Goal: Transaction & Acquisition: Purchase product/service

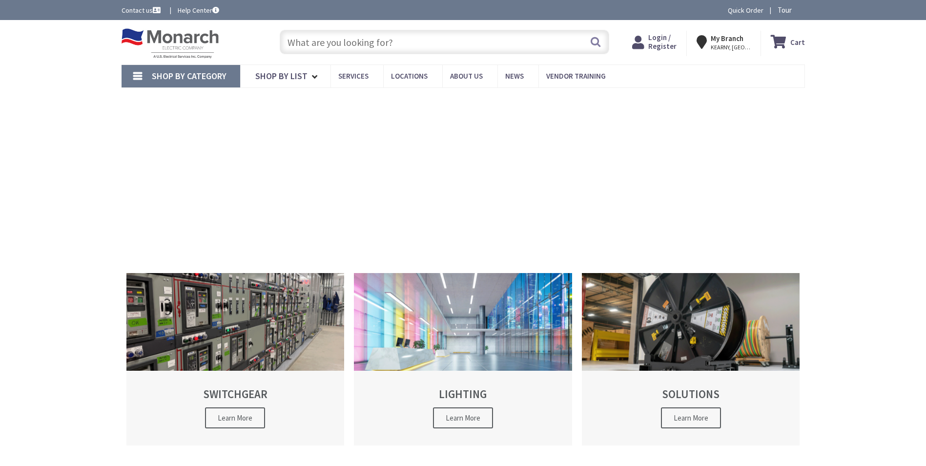
type input "[PERSON_NAME][GEOGRAPHIC_DATA], [GEOGRAPHIC_DATA]"
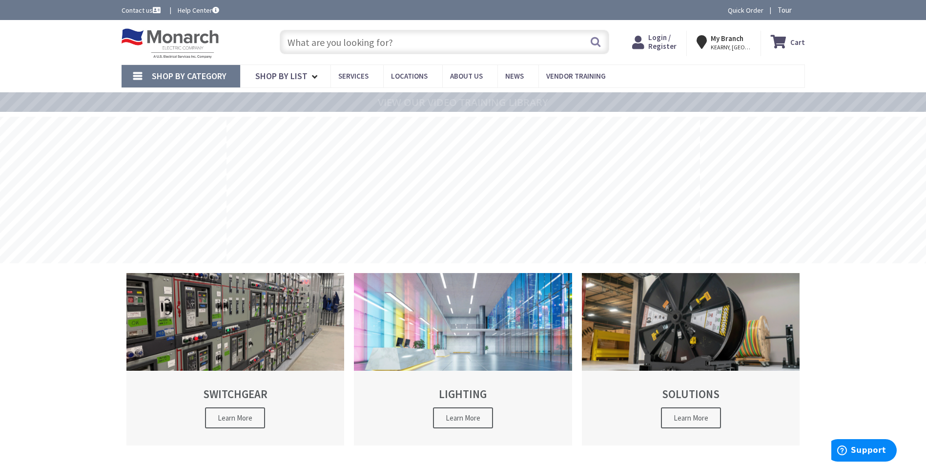
click at [324, 41] on input "text" at bounding box center [444, 42] width 329 height 24
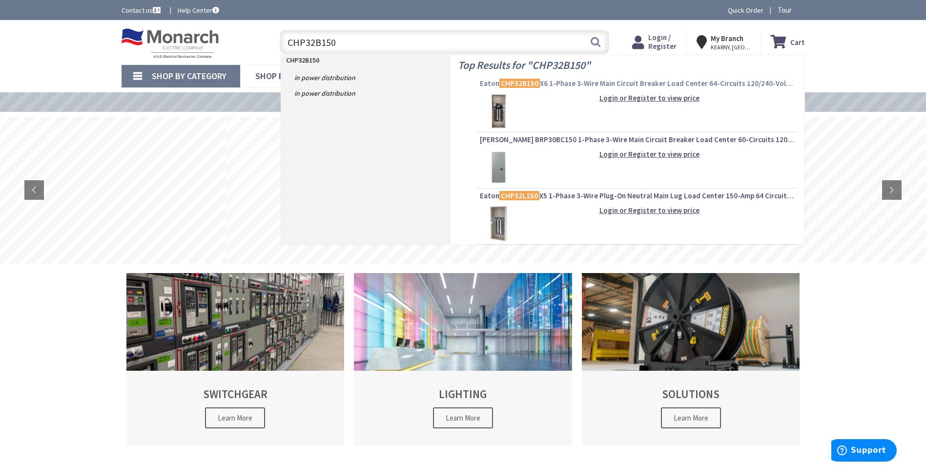
type input "CHP32B150"
click at [534, 82] on mark "CHP32B150" at bounding box center [519, 83] width 41 height 12
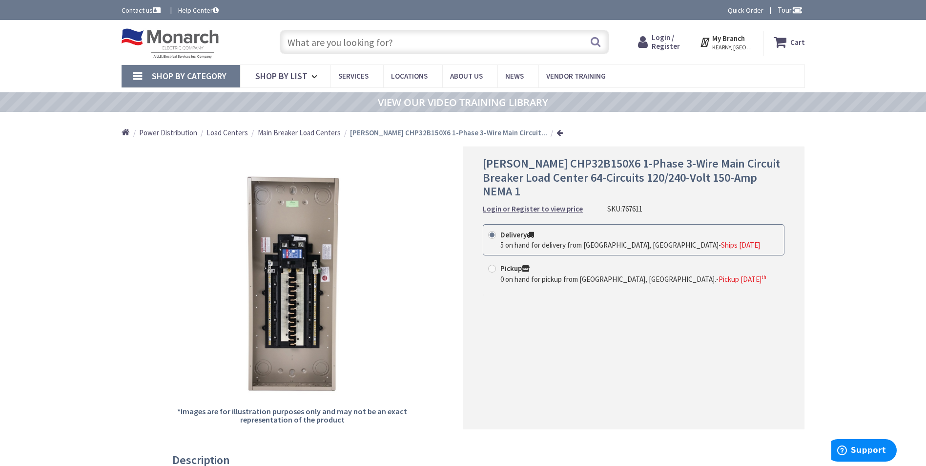
click at [308, 44] on input "text" at bounding box center [444, 42] width 329 height 24
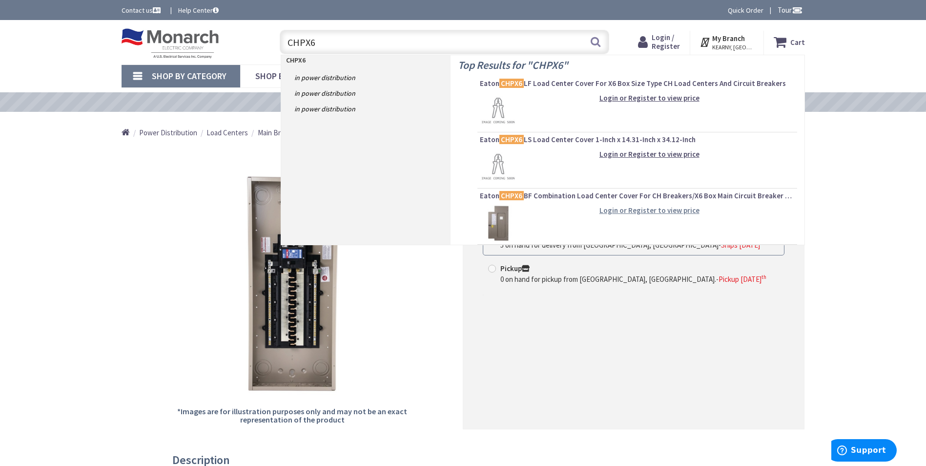
type input "CHPX6"
click at [667, 211] on strong "Login or Register to view price" at bounding box center [649, 209] width 100 height 9
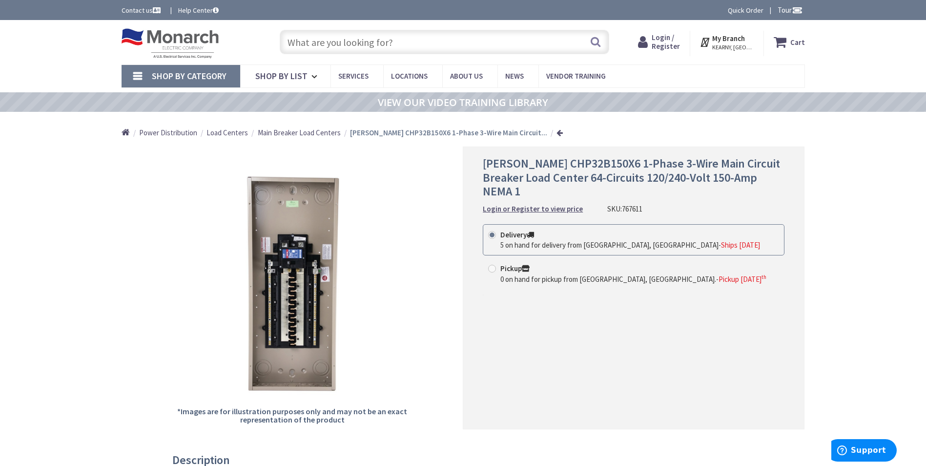
click at [325, 44] on input "text" at bounding box center [444, 42] width 329 height 24
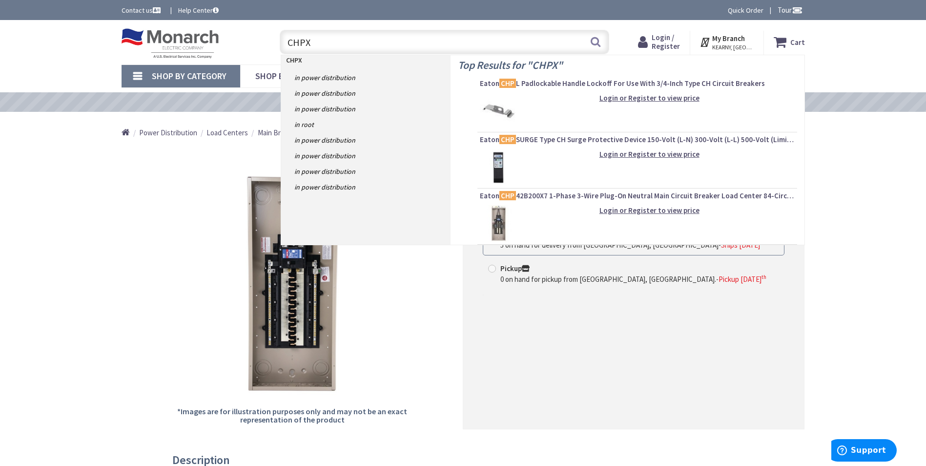
type input "CHPX6"
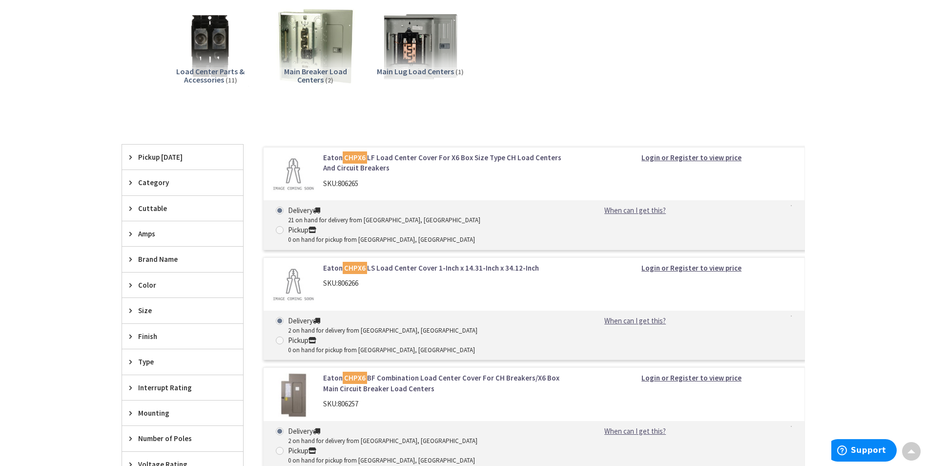
scroll to position [293, 0]
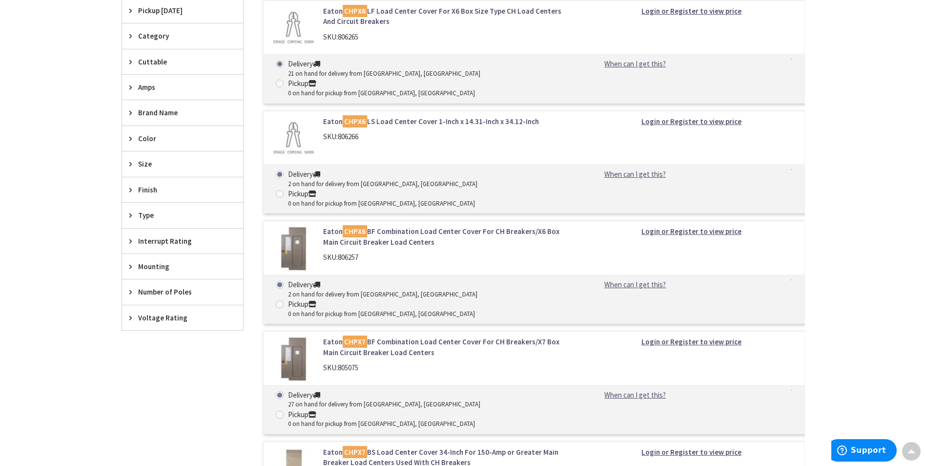
click at [404, 226] on link "Eaton CHPX6 BF Combination Load Center Cover For CH Breakers/X6 Box Main Circui…" at bounding box center [447, 236] width 248 height 21
